Goal: Check status: Check status

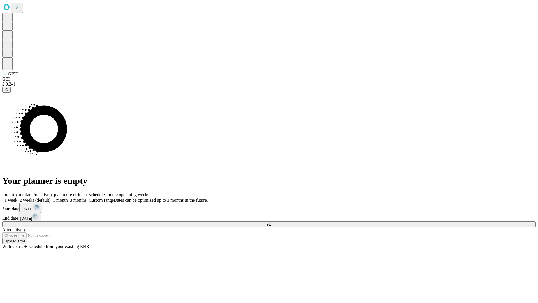
click at [273, 222] on span "Fetch" at bounding box center [268, 224] width 9 height 4
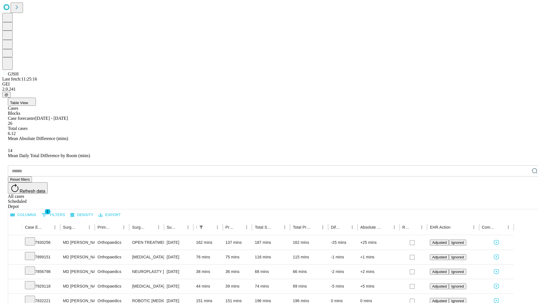
click at [502, 199] on div "Scheduled" at bounding box center [274, 201] width 533 height 5
